Goal: Use online tool/utility: Utilize a website feature to perform a specific function

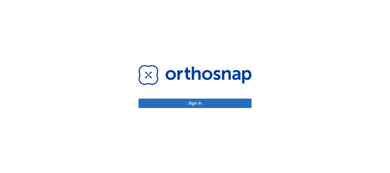
click at [219, 100] on button "Sign in" at bounding box center [195, 103] width 113 height 9
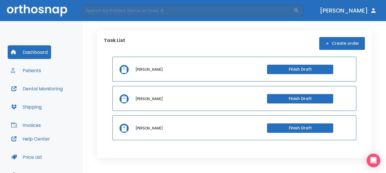
click at [57, 85] on button "Dental Monitoring" at bounding box center [37, 89] width 59 height 14
